Goal: Check status

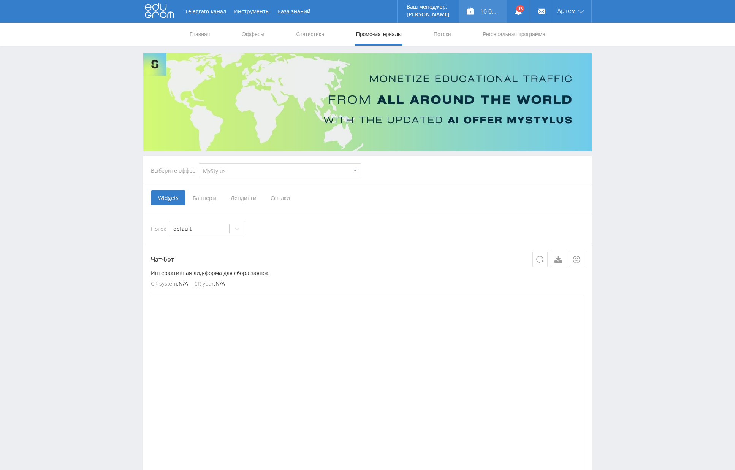
click at [479, 12] on div "10 066,80 ₽" at bounding box center [483, 11] width 48 height 23
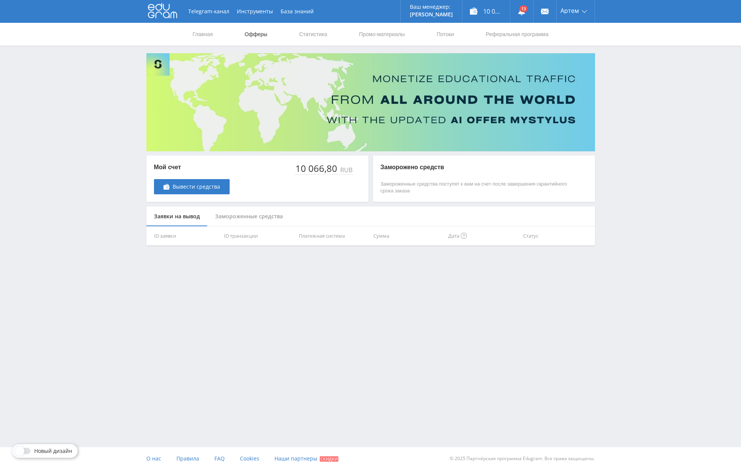
click at [258, 35] on link "Офферы" at bounding box center [256, 34] width 24 height 23
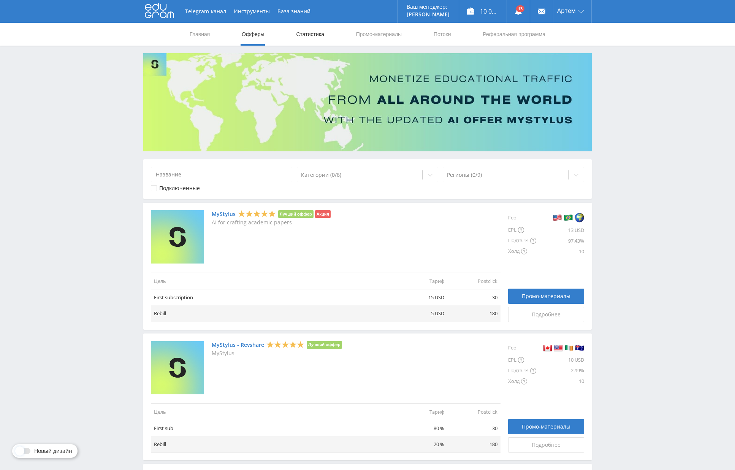
click at [304, 36] on link "Статистика" at bounding box center [310, 34] width 30 height 23
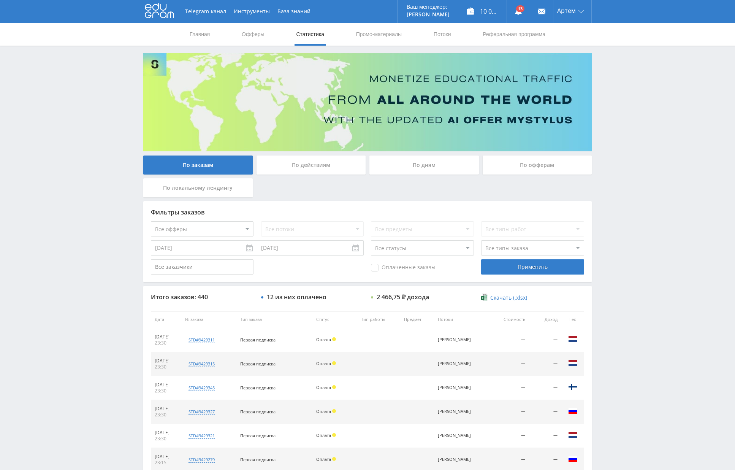
click at [530, 164] on div "По офферам" at bounding box center [537, 164] width 109 height 19
click at [0, 0] on input "По офферам" at bounding box center [0, 0] width 0 height 0
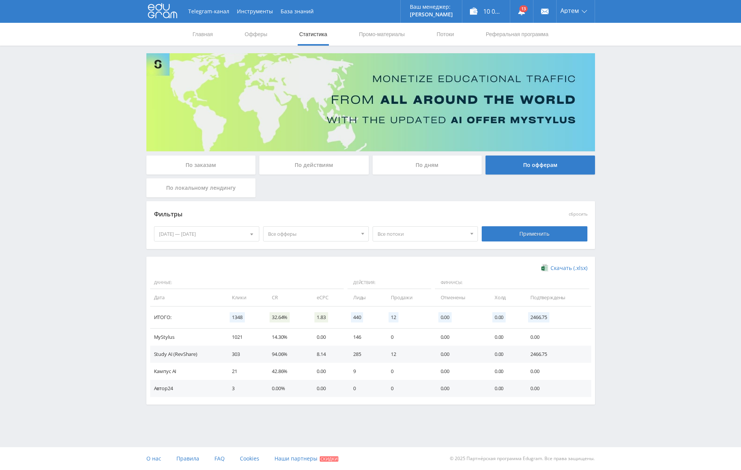
click at [227, 230] on div "[DATE] — [DATE]" at bounding box center [206, 233] width 105 height 14
click at [159, 266] on span at bounding box center [161, 265] width 4 height 4
click at [220, 290] on div "1" at bounding box center [220, 290] width 14 height 9
click at [250, 264] on span at bounding box center [251, 265] width 4 height 4
click at [220, 289] on div "5" at bounding box center [220, 290] width 14 height 9
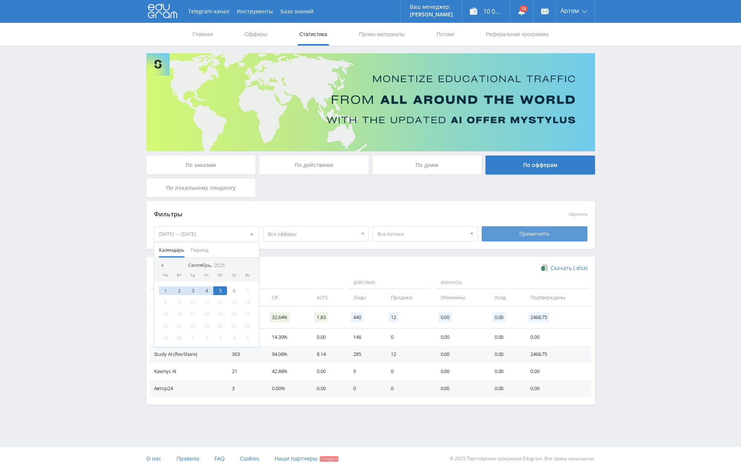
click at [525, 232] on div "Применить" at bounding box center [534, 233] width 106 height 15
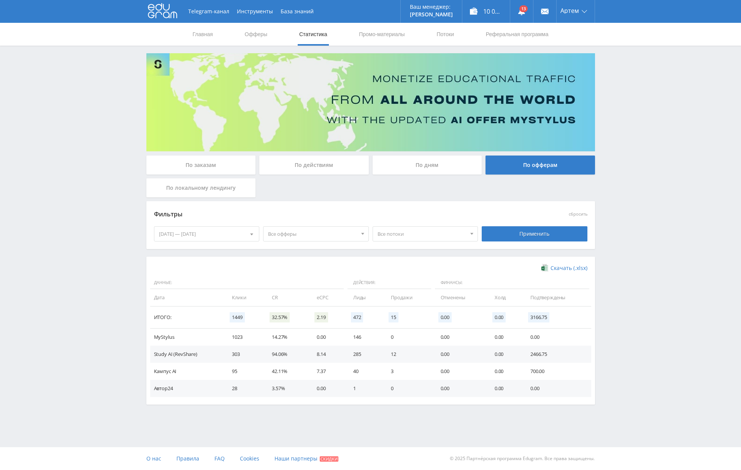
click at [627, 192] on div "Telegram-канал Инструменты База знаний Ваш менеджер: Valeria Valeria Online @va…" at bounding box center [370, 223] width 741 height 446
click at [524, 12] on link at bounding box center [521, 11] width 23 height 23
